Goal: Navigation & Orientation: Find specific page/section

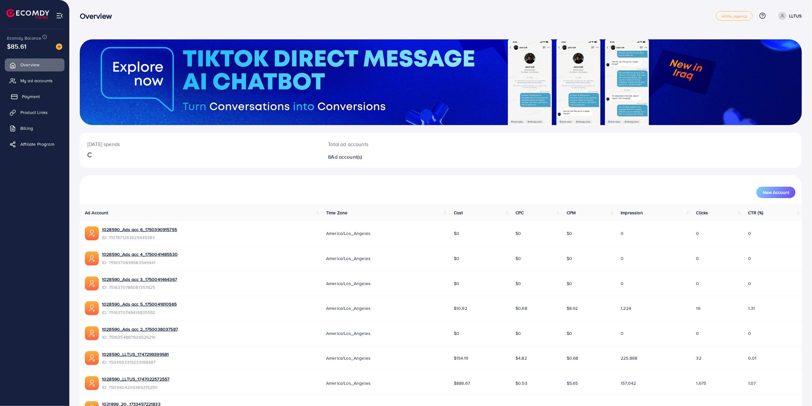
click at [34, 97] on span "Payment" at bounding box center [31, 96] width 18 height 6
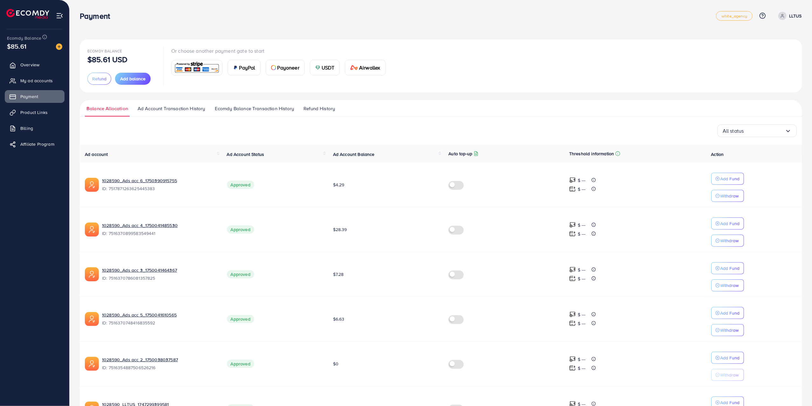
click at [42, 57] on ul "Overview My ad accounts Payment Product Links Billing Affiliate Program" at bounding box center [34, 106] width 69 height 101
click at [45, 68] on link "Overview" at bounding box center [35, 64] width 60 height 13
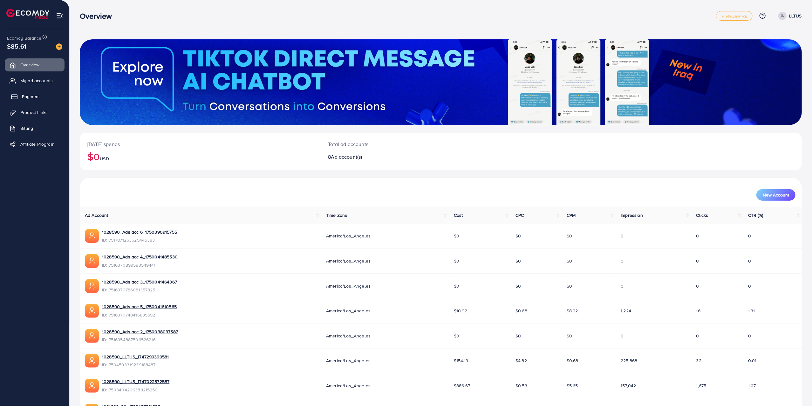
click at [43, 94] on link "Payment" at bounding box center [35, 96] width 60 height 13
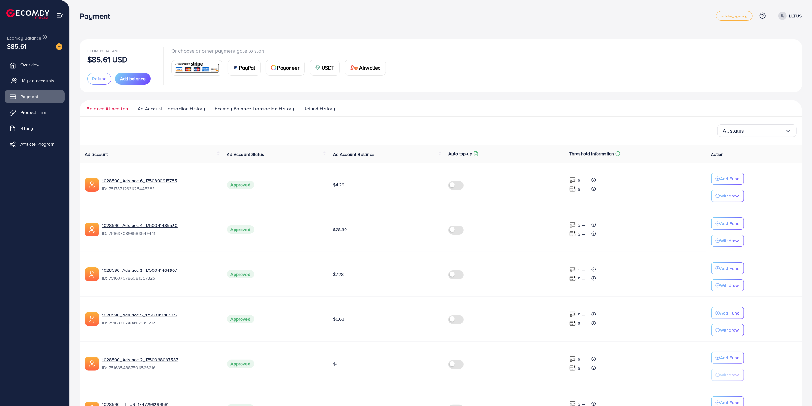
click at [21, 76] on link "My ad accounts" at bounding box center [35, 80] width 60 height 13
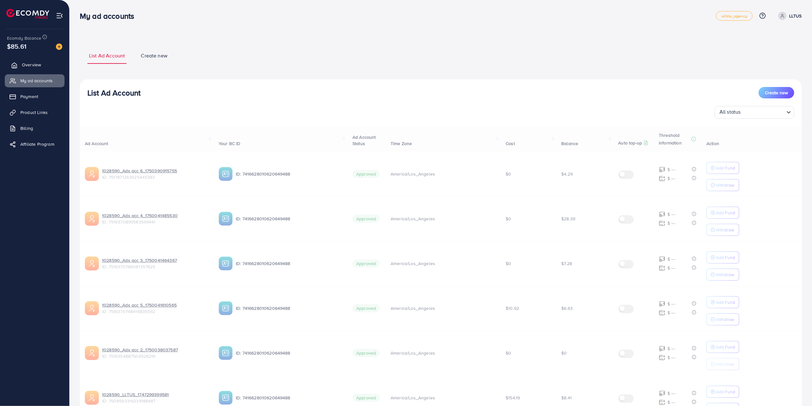
click at [34, 70] on link "Overview" at bounding box center [35, 64] width 60 height 13
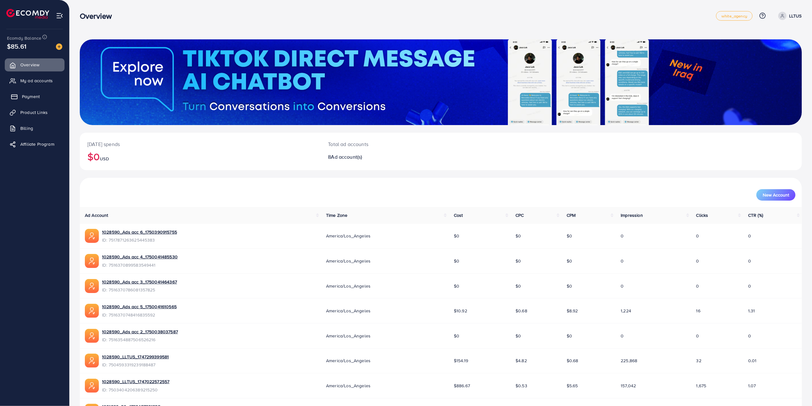
click at [37, 93] on span "Payment" at bounding box center [31, 96] width 18 height 6
